Goal: Task Accomplishment & Management: Use online tool/utility

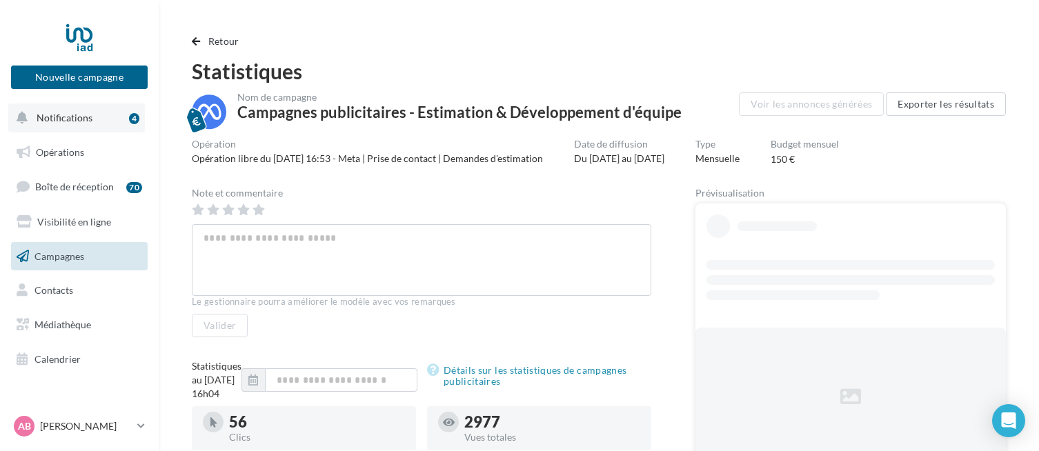
click at [87, 117] on span "Notifications" at bounding box center [65, 118] width 56 height 12
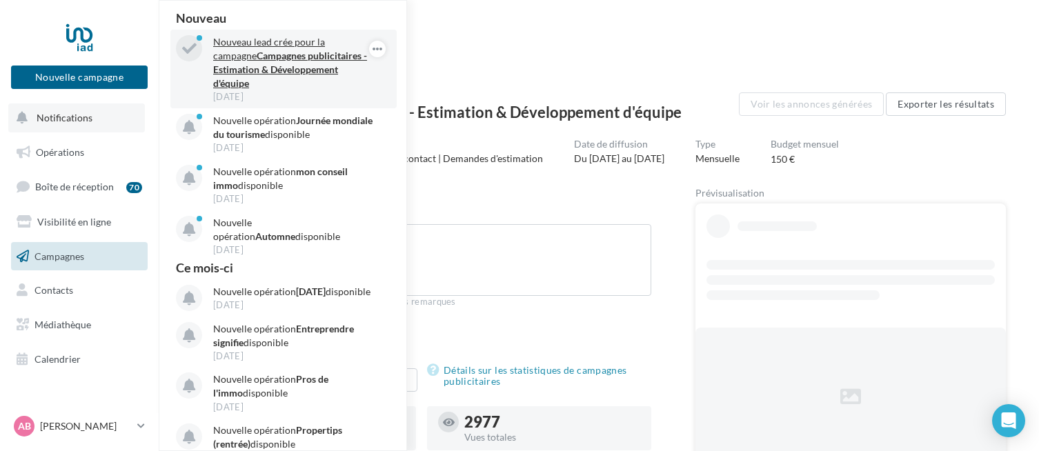
click at [310, 63] on strong "Campagnes publicitaires - Estimation & Développement d'équipe" at bounding box center [290, 69] width 154 height 39
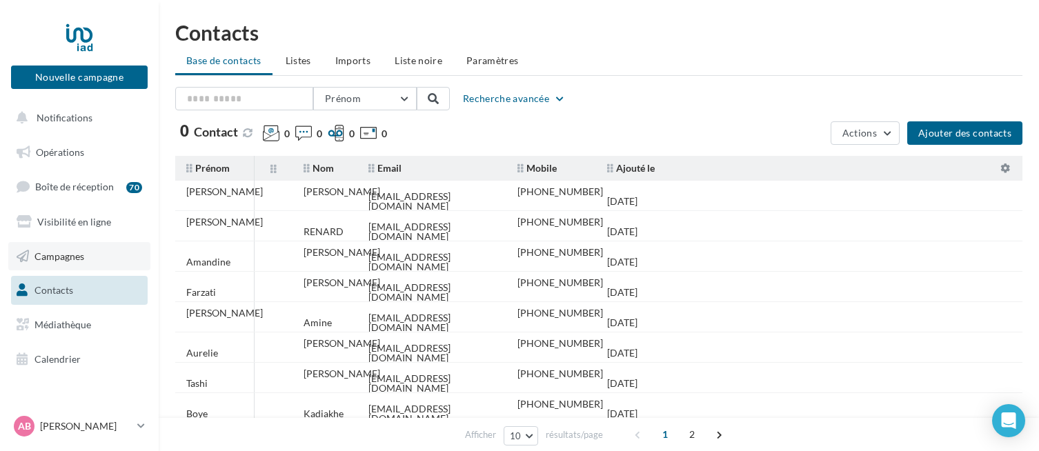
click at [83, 253] on span "Campagnes" at bounding box center [60, 256] width 50 height 12
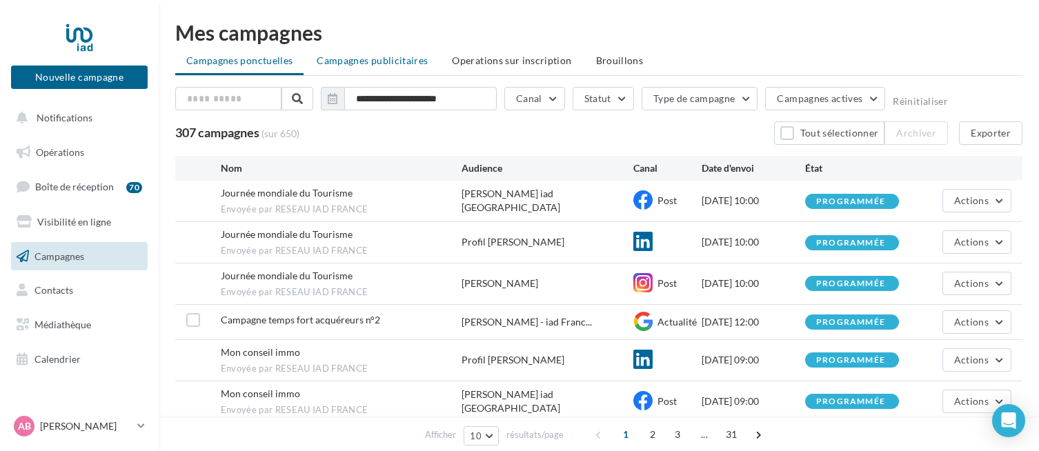
click at [406, 68] on li "Campagnes publicitaires" at bounding box center [372, 60] width 133 height 25
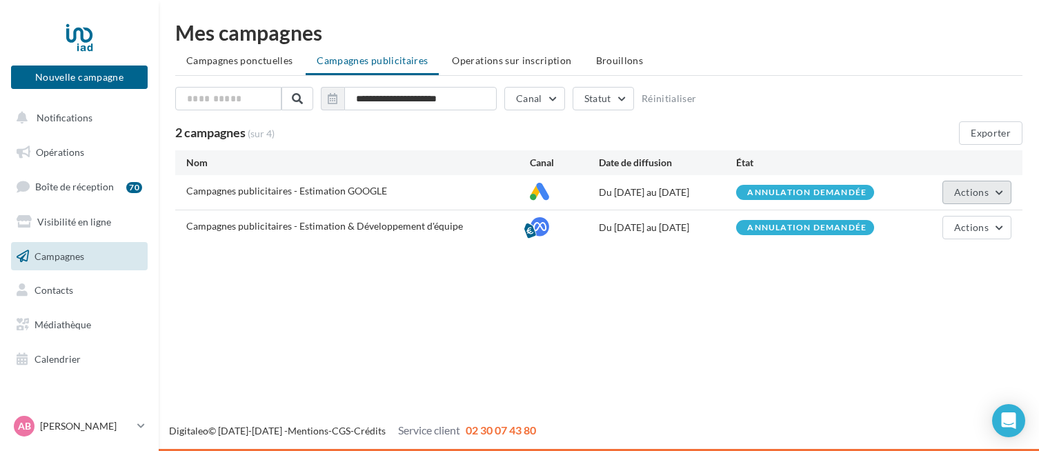
click at [983, 195] on span "Actions" at bounding box center [971, 192] width 35 height 12
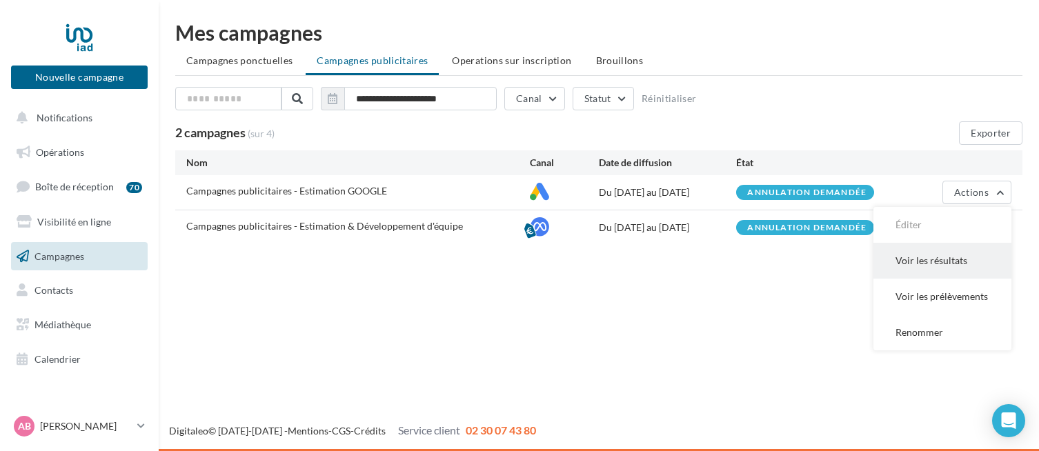
click at [930, 268] on button "Voir les résultats" at bounding box center [943, 261] width 138 height 36
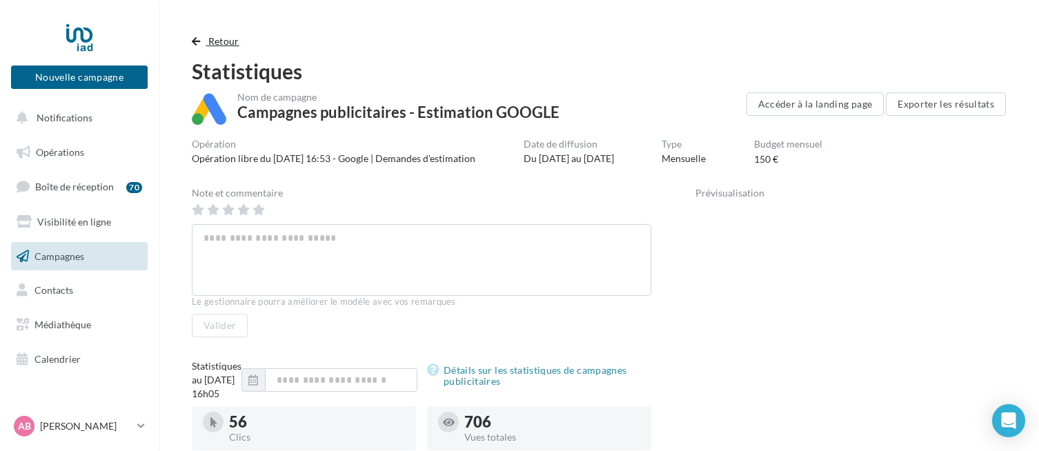
click at [223, 43] on span "Retour" at bounding box center [223, 41] width 31 height 12
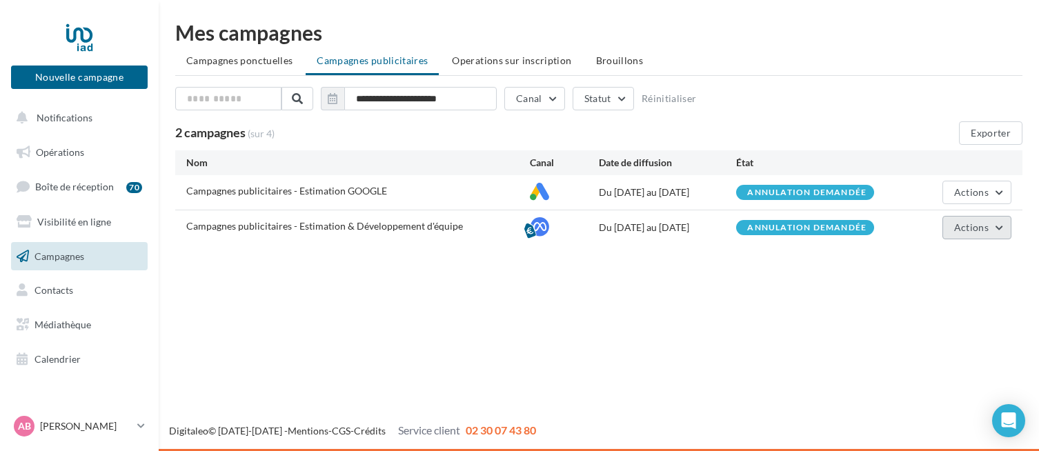
click at [974, 234] on button "Actions" at bounding box center [977, 227] width 69 height 23
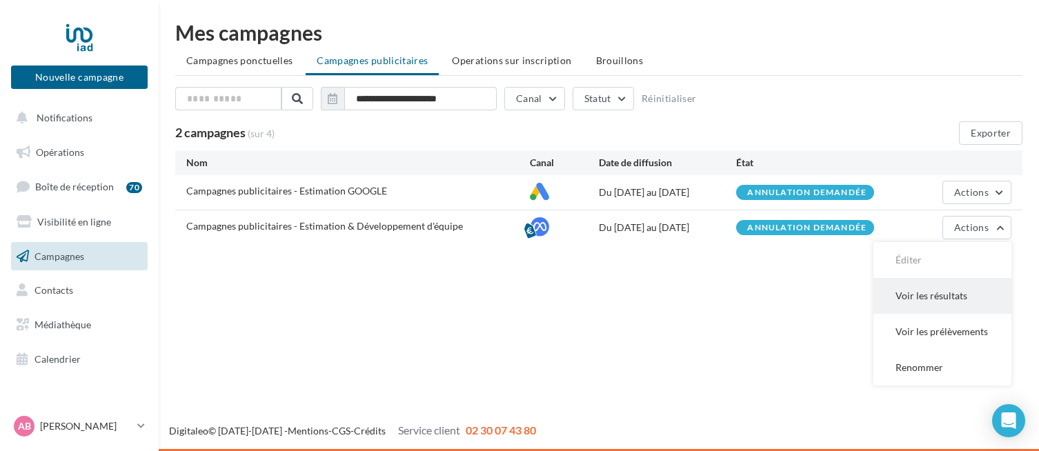
click at [926, 304] on button "Voir les résultats" at bounding box center [943, 296] width 138 height 36
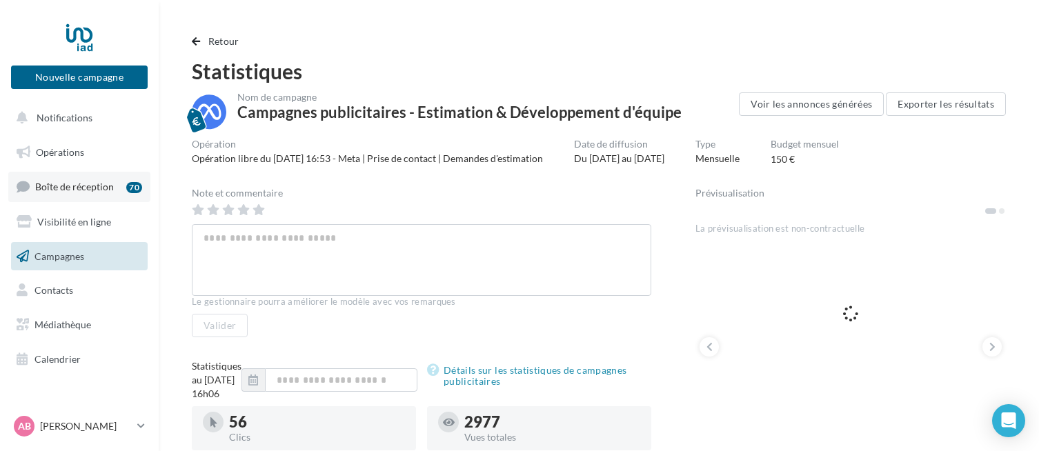
click at [101, 189] on span "Boîte de réception" at bounding box center [74, 187] width 79 height 12
